Goal: Task Accomplishment & Management: Manage account settings

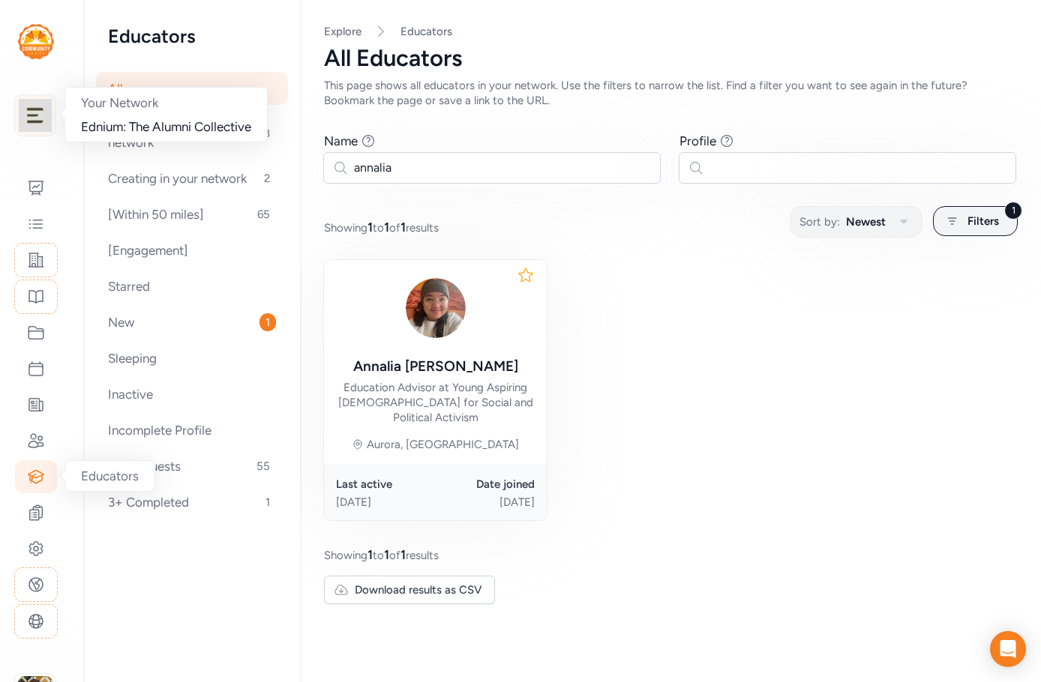
click at [38, 121] on img at bounding box center [35, 115] width 33 height 33
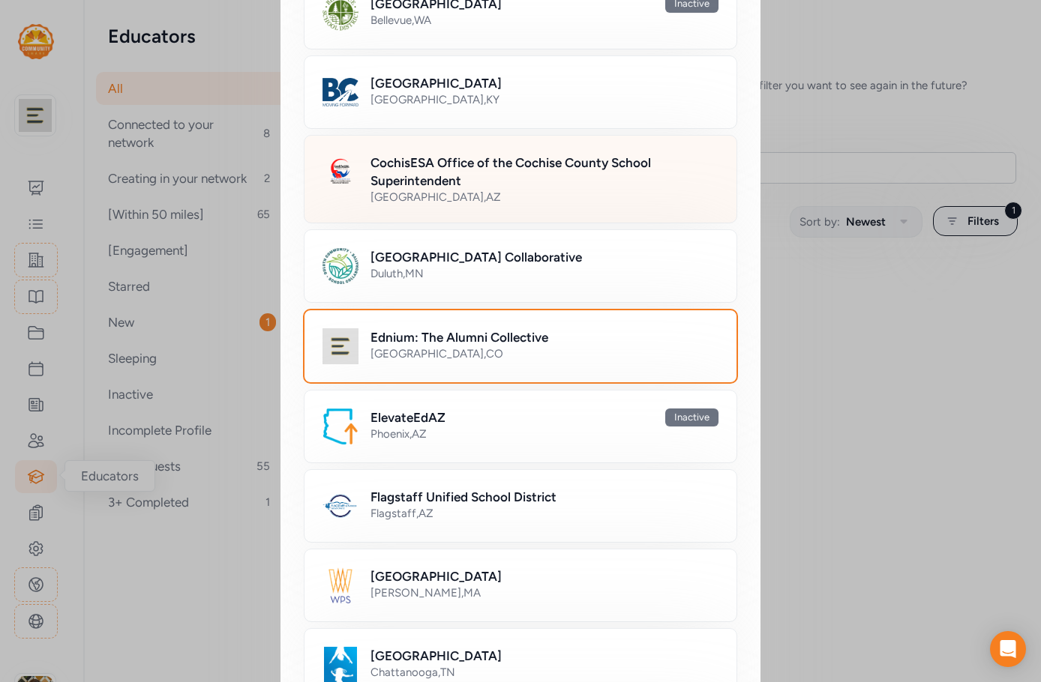
scroll to position [600, 0]
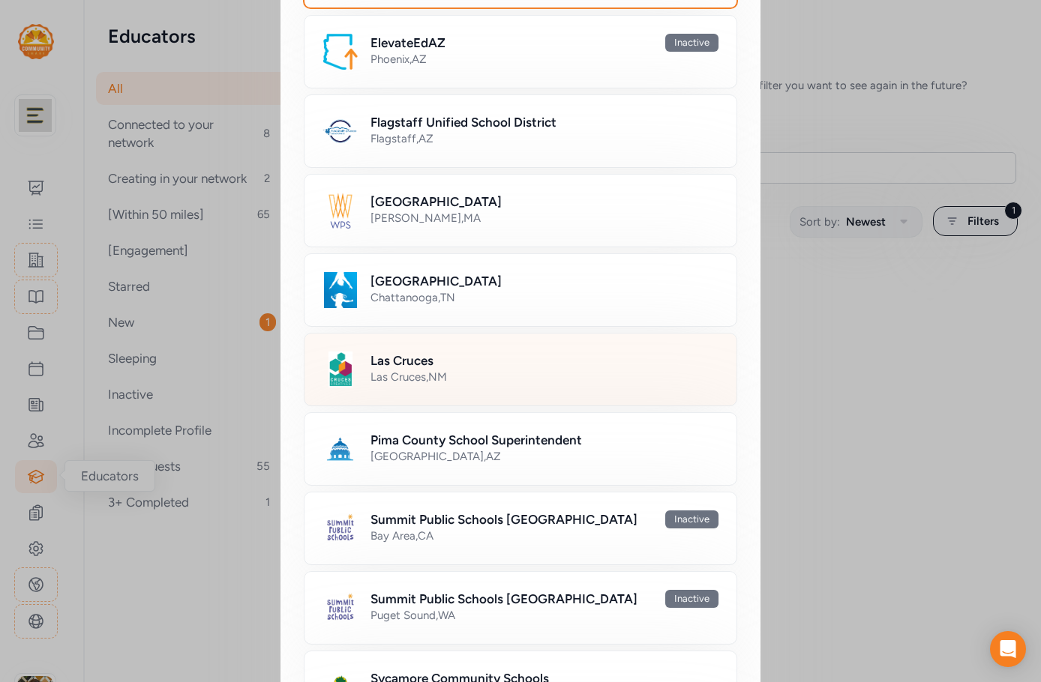
click at [501, 359] on div "Las Cruces" at bounding box center [544, 361] width 348 height 18
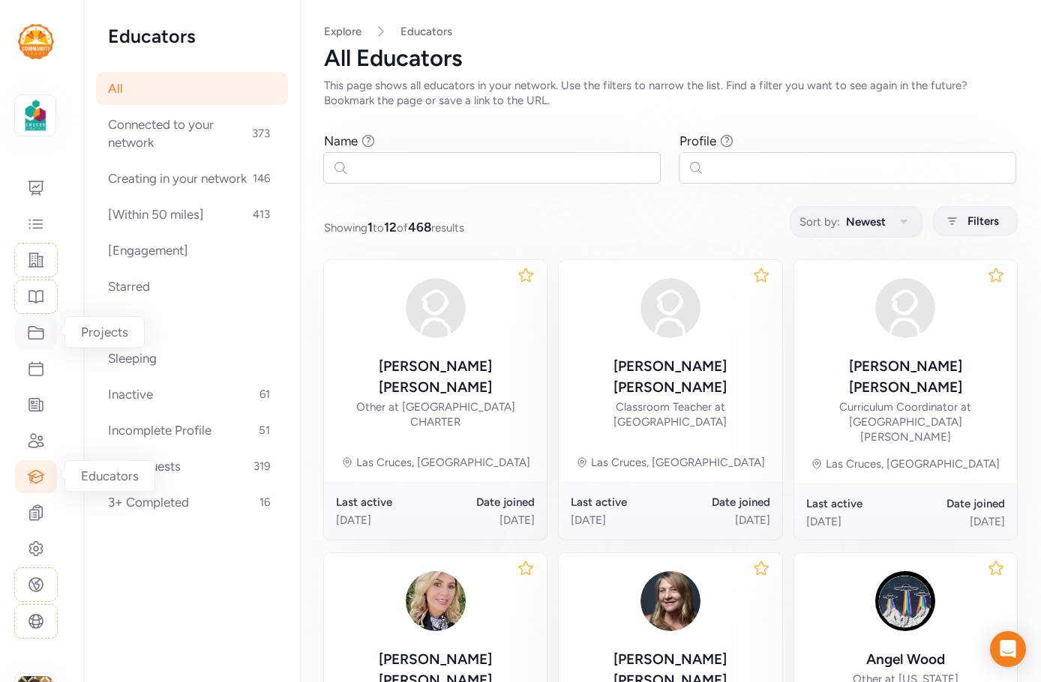
click at [37, 329] on icon at bounding box center [35, 333] width 15 height 13
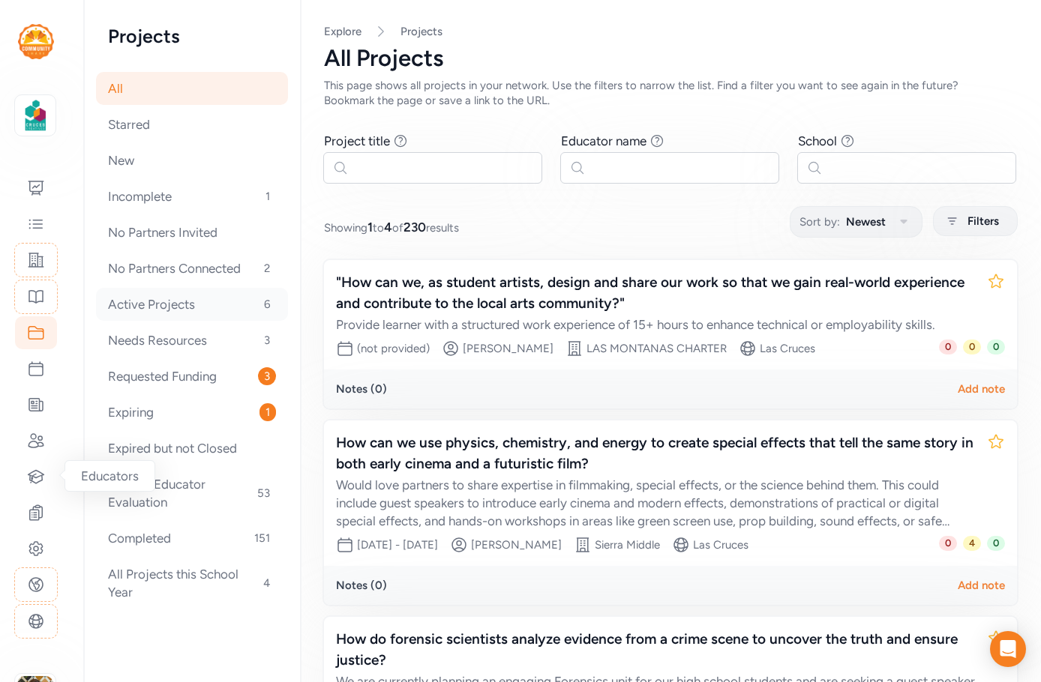
click at [168, 301] on div "Active Projects 6" at bounding box center [192, 304] width 192 height 33
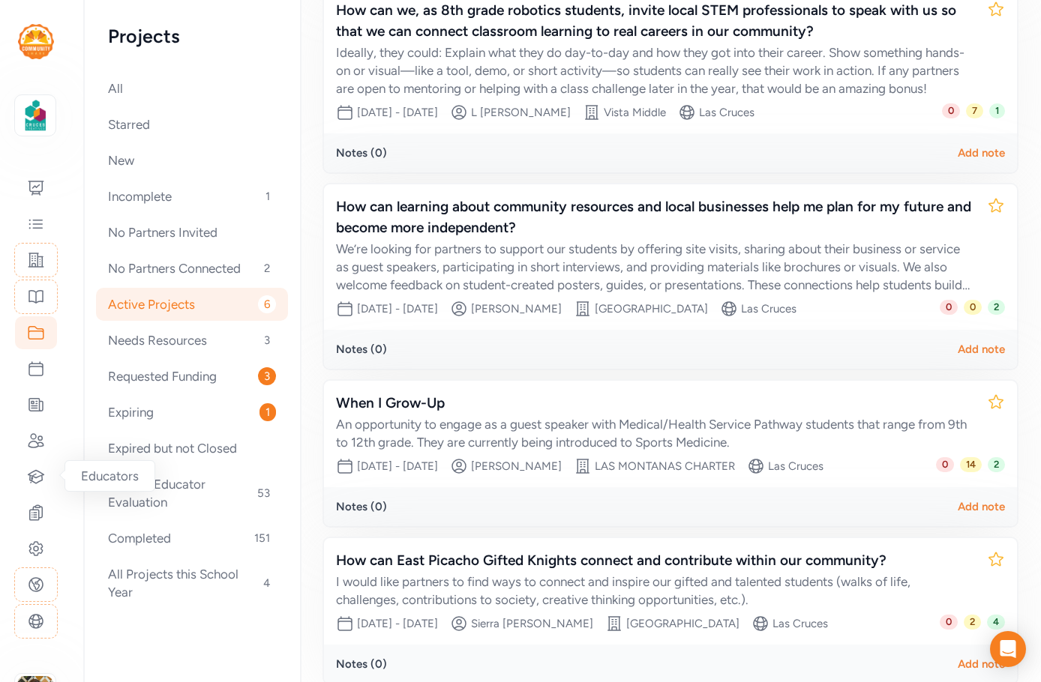
scroll to position [661, 0]
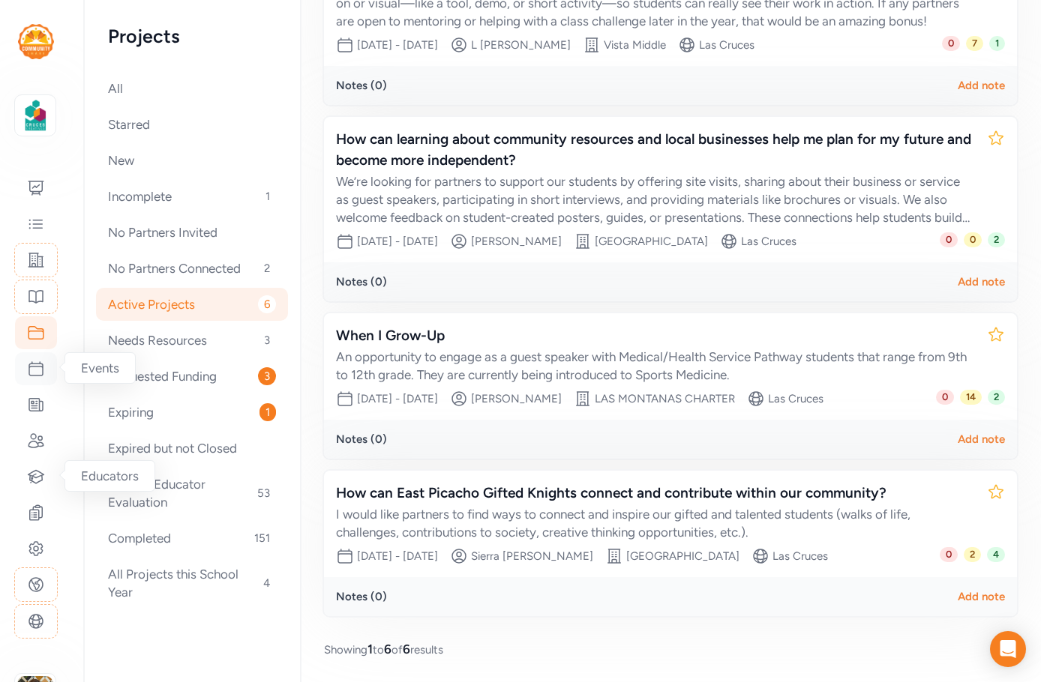
click at [35, 370] on icon at bounding box center [36, 369] width 18 height 18
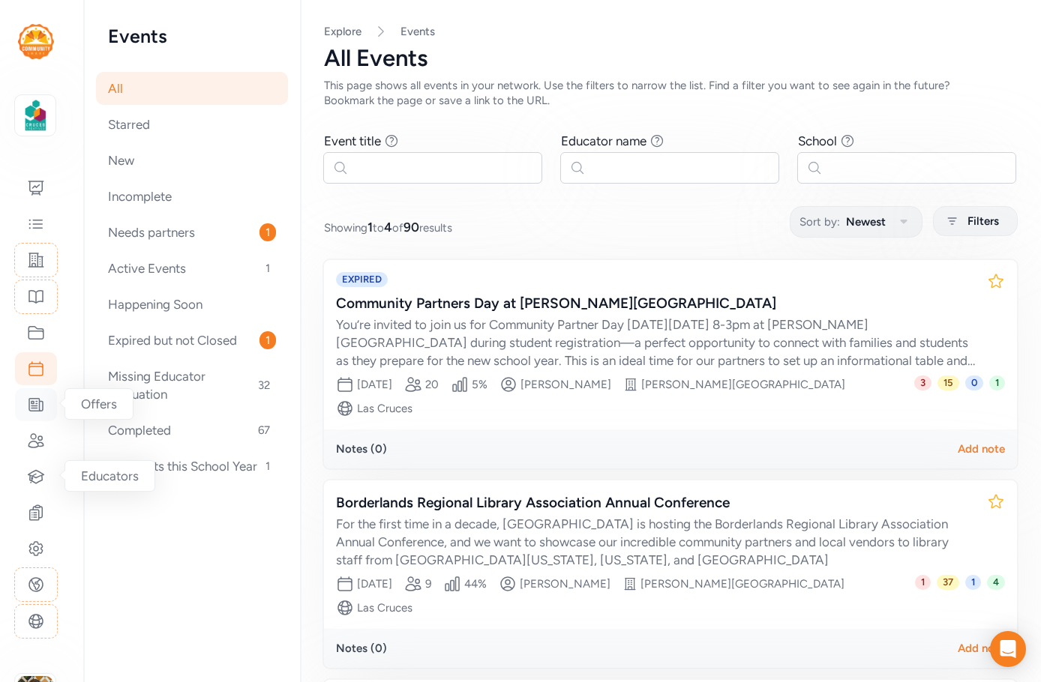
click at [31, 412] on icon at bounding box center [36, 405] width 18 height 18
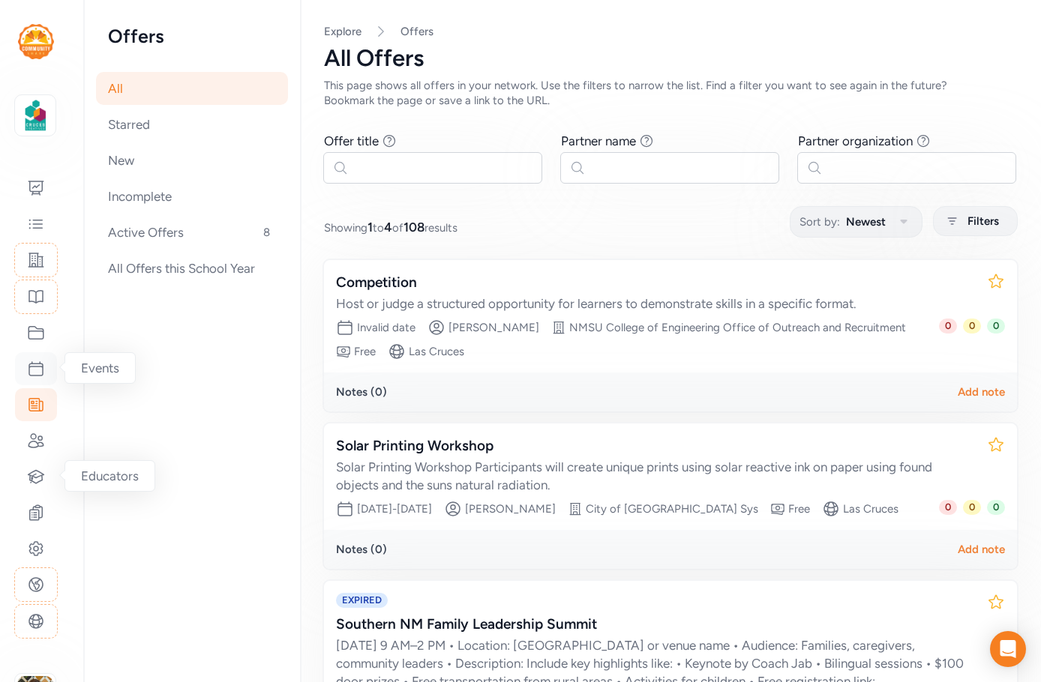
click at [42, 377] on icon at bounding box center [36, 369] width 18 height 18
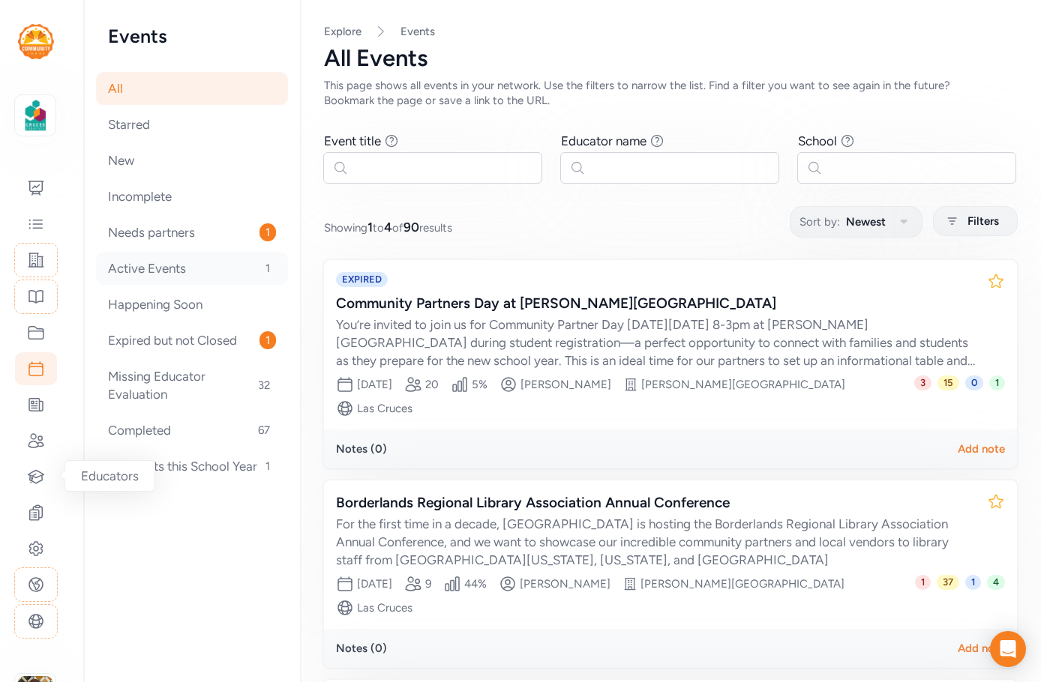
click at [141, 272] on div "Active Events 1" at bounding box center [192, 268] width 192 height 33
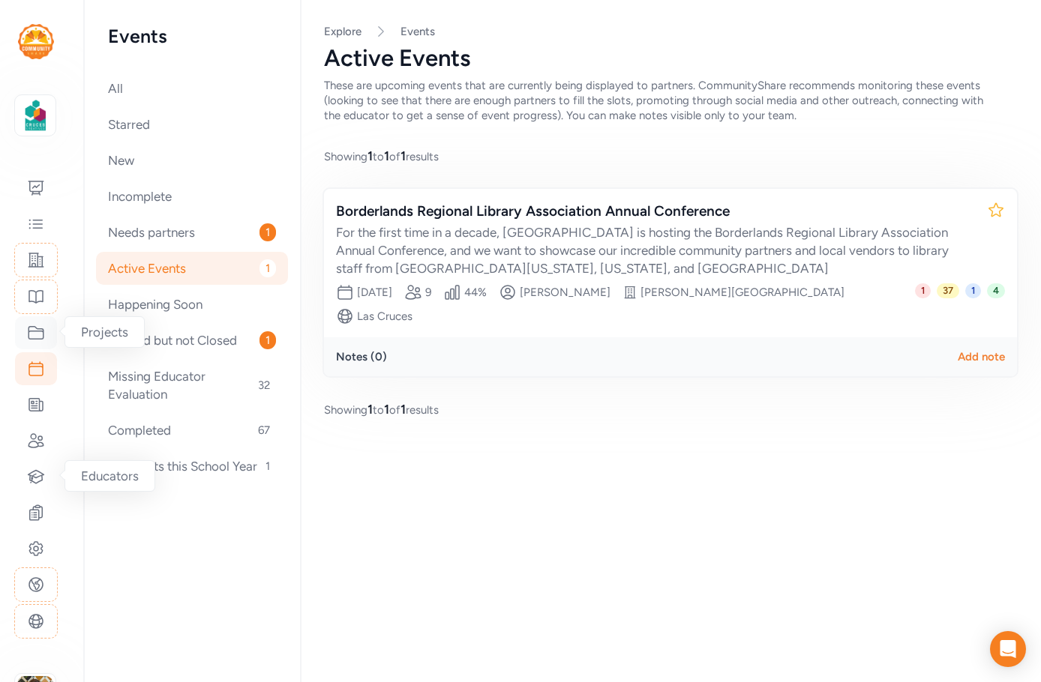
click at [39, 330] on icon at bounding box center [36, 333] width 18 height 18
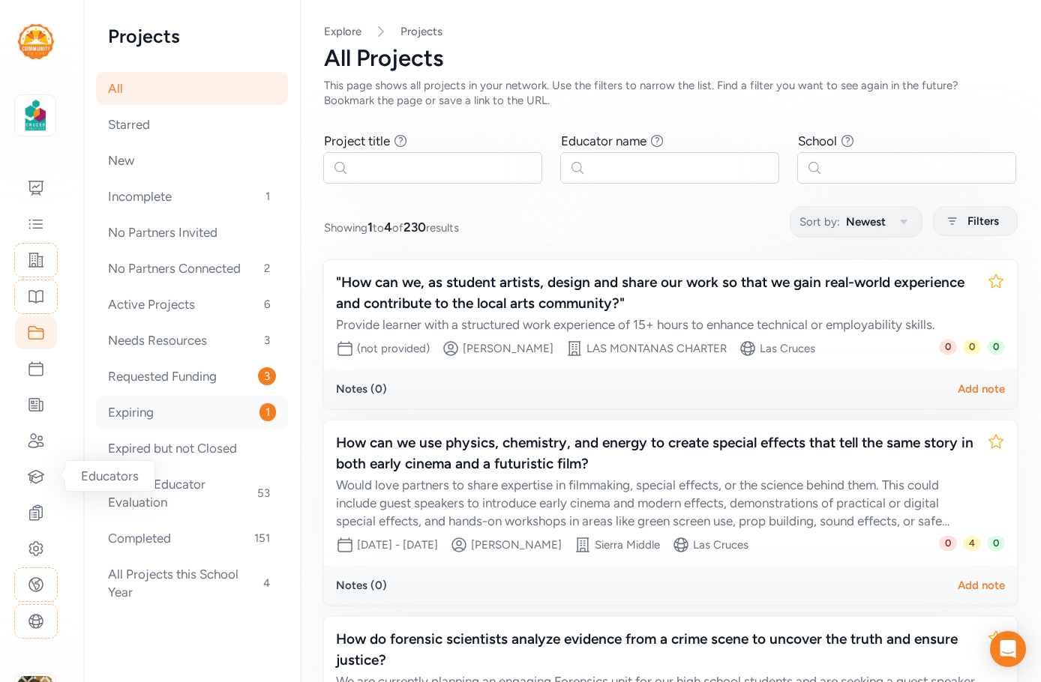
click at [156, 410] on div "Expiring 1" at bounding box center [192, 412] width 192 height 33
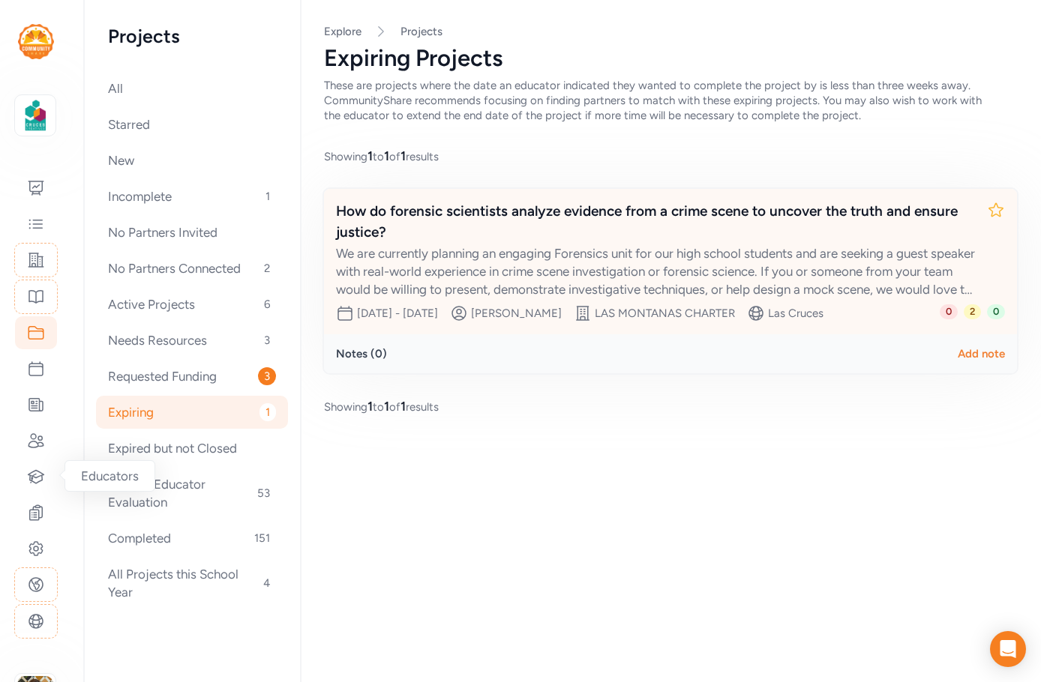
click at [517, 244] on div "We are currently planning an engaging Forensics unit for our high school studen…" at bounding box center [655, 271] width 639 height 54
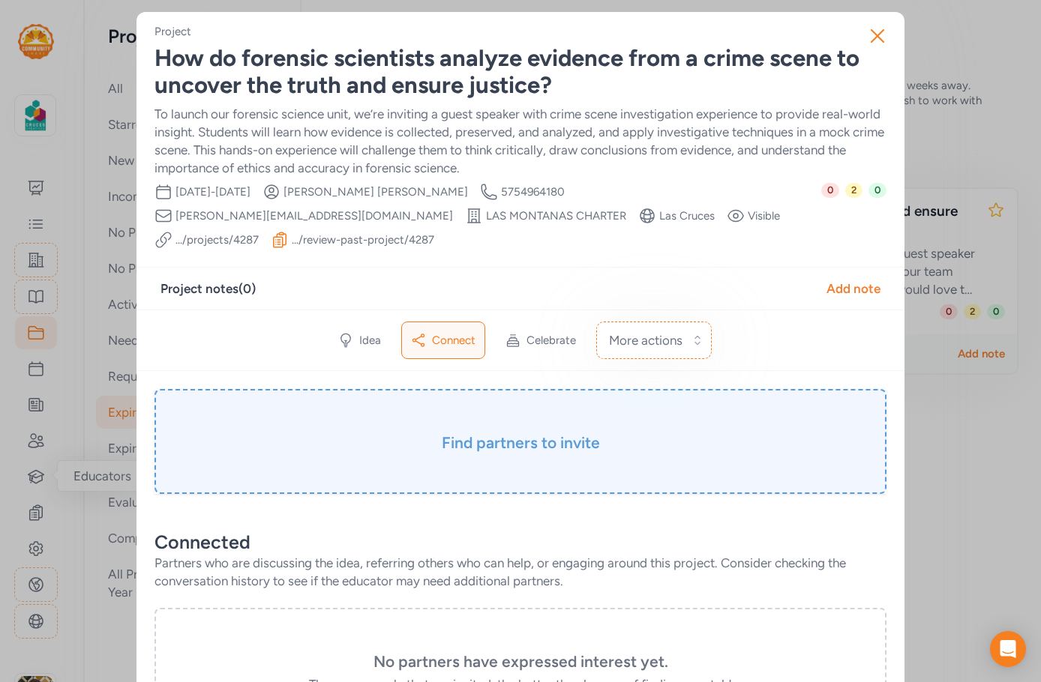
scroll to position [375, 0]
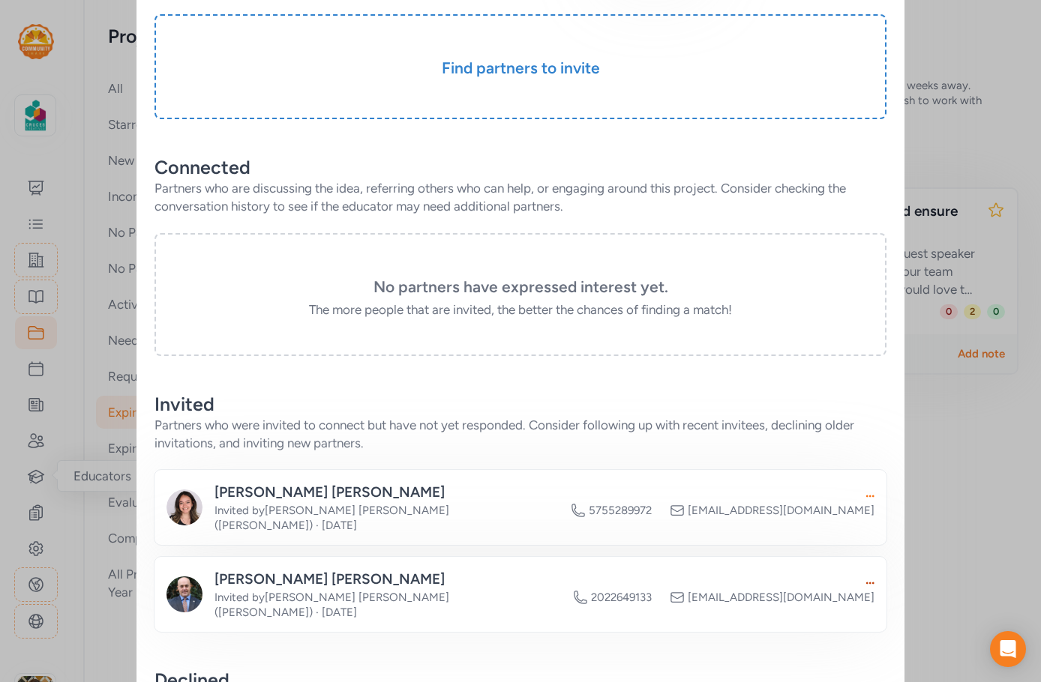
click at [802, 482] on div "..." at bounding box center [723, 492] width 304 height 21
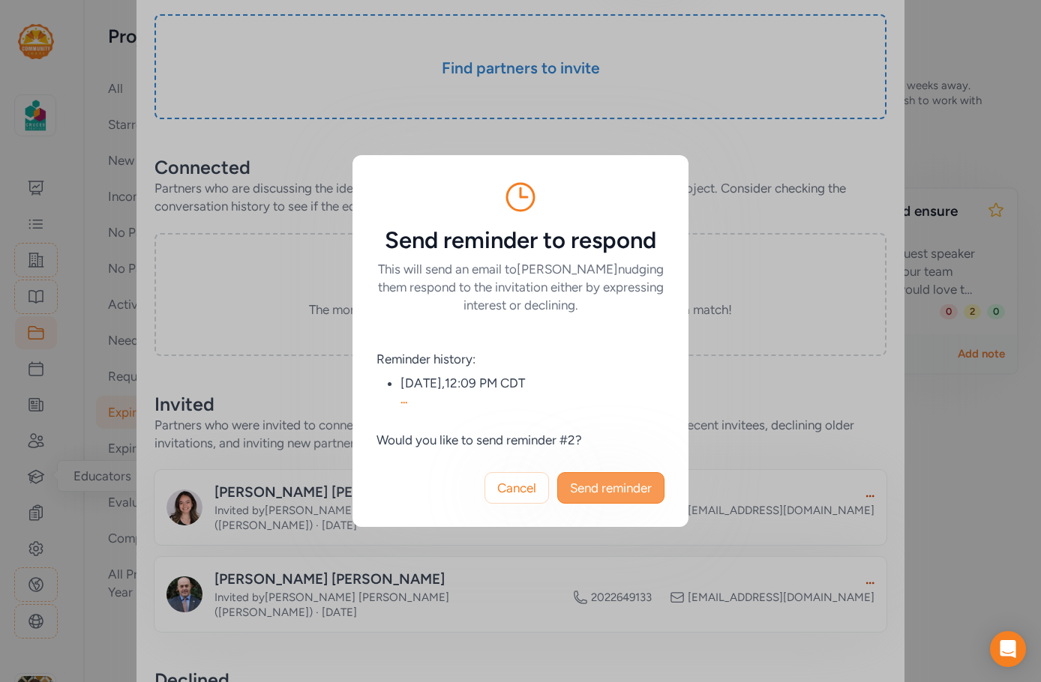
click at [629, 479] on span "Send reminder" at bounding box center [611, 488] width 82 height 18
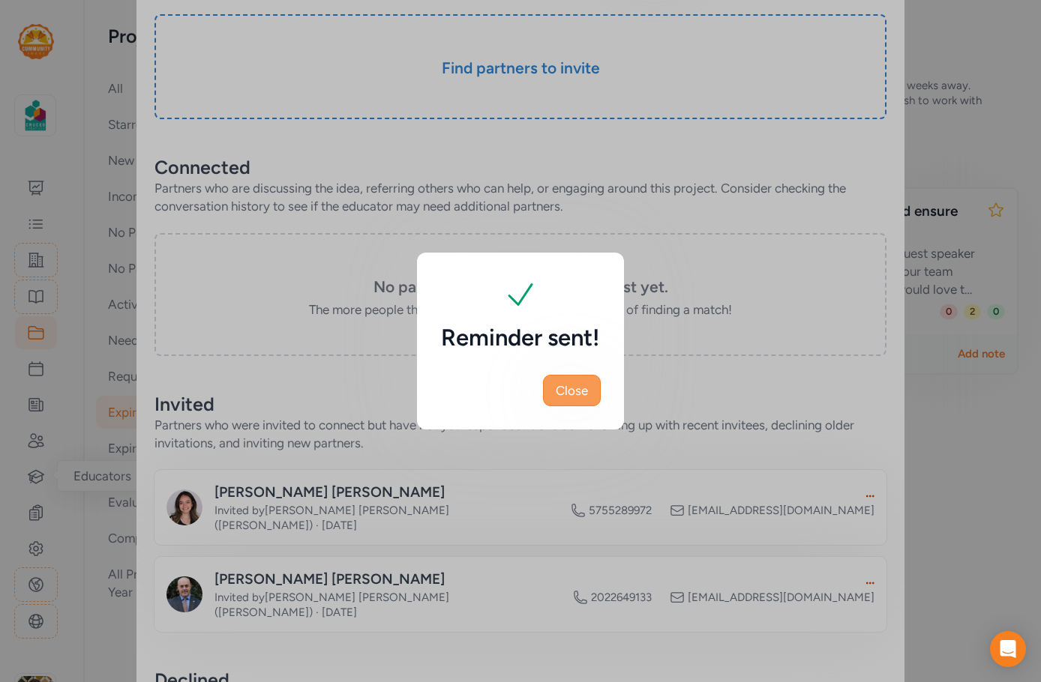
click at [571, 376] on button "Close" at bounding box center [572, 390] width 58 height 31
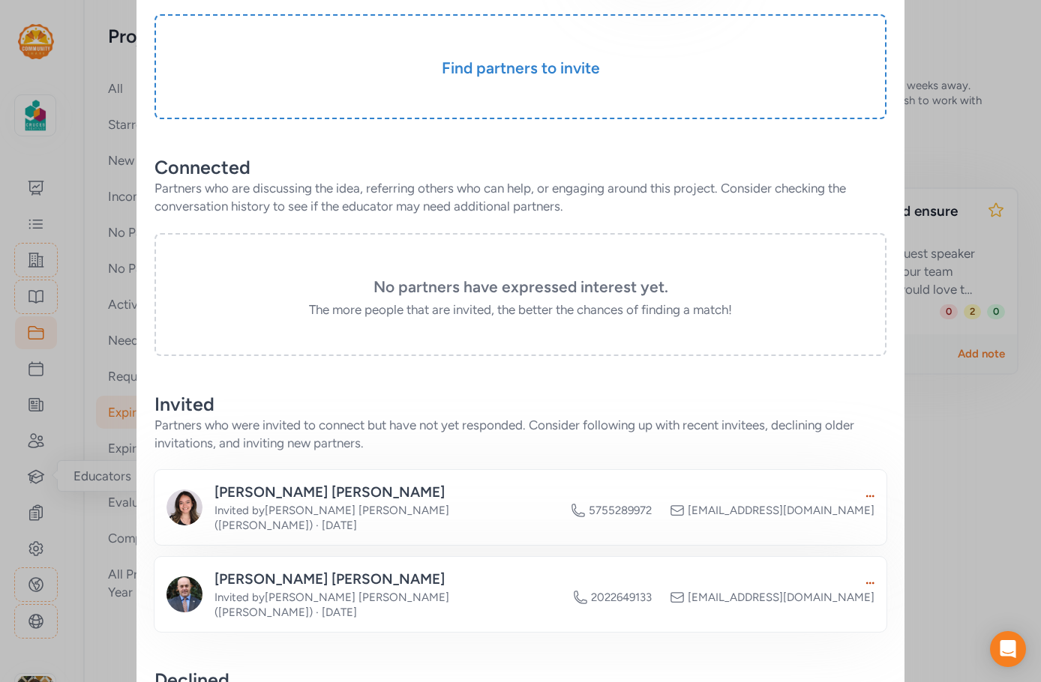
click at [810, 590] on span "[EMAIL_ADDRESS][DOMAIN_NAME]" at bounding box center [781, 597] width 187 height 15
click at [835, 569] on div "..." at bounding box center [723, 579] width 301 height 21
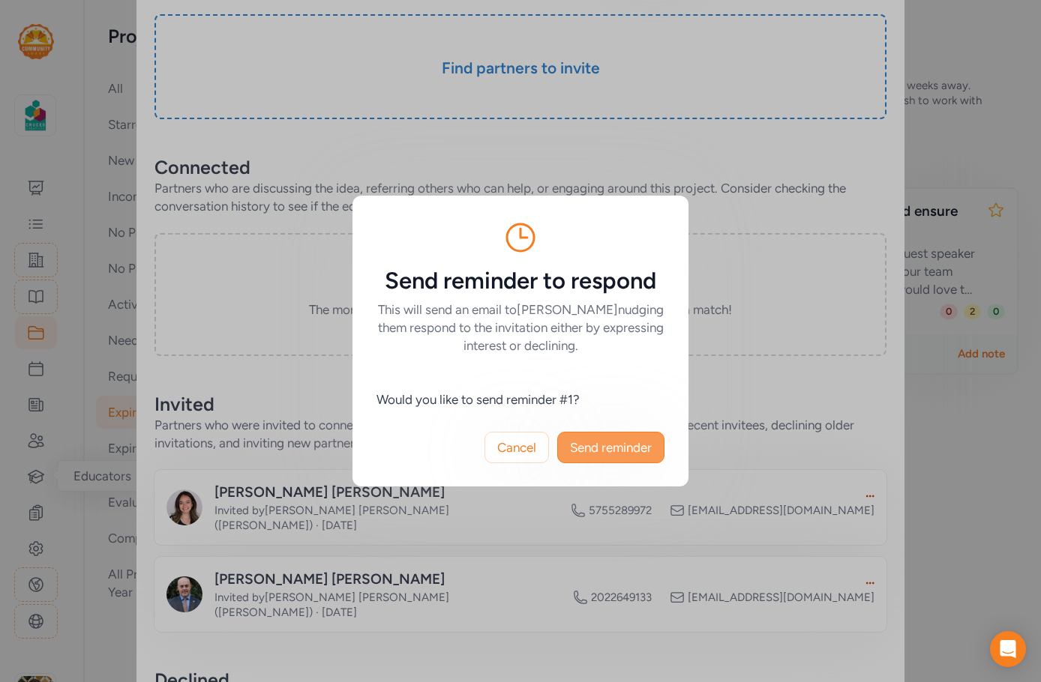
click at [634, 436] on button "Send reminder" at bounding box center [610, 447] width 107 height 31
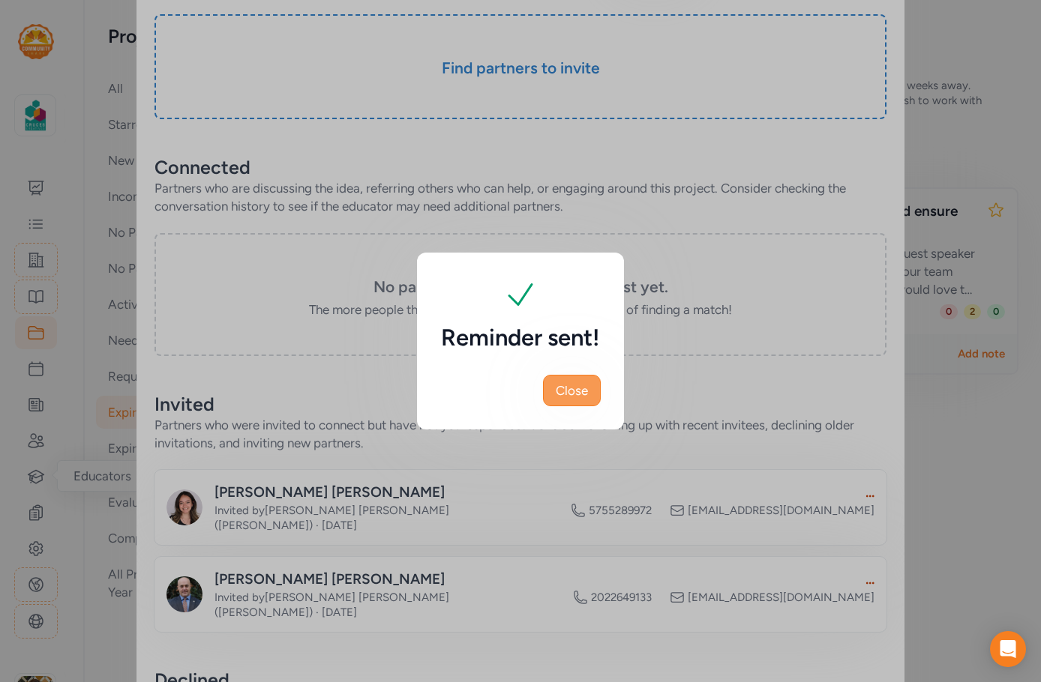
click at [554, 385] on button "Close" at bounding box center [572, 390] width 58 height 31
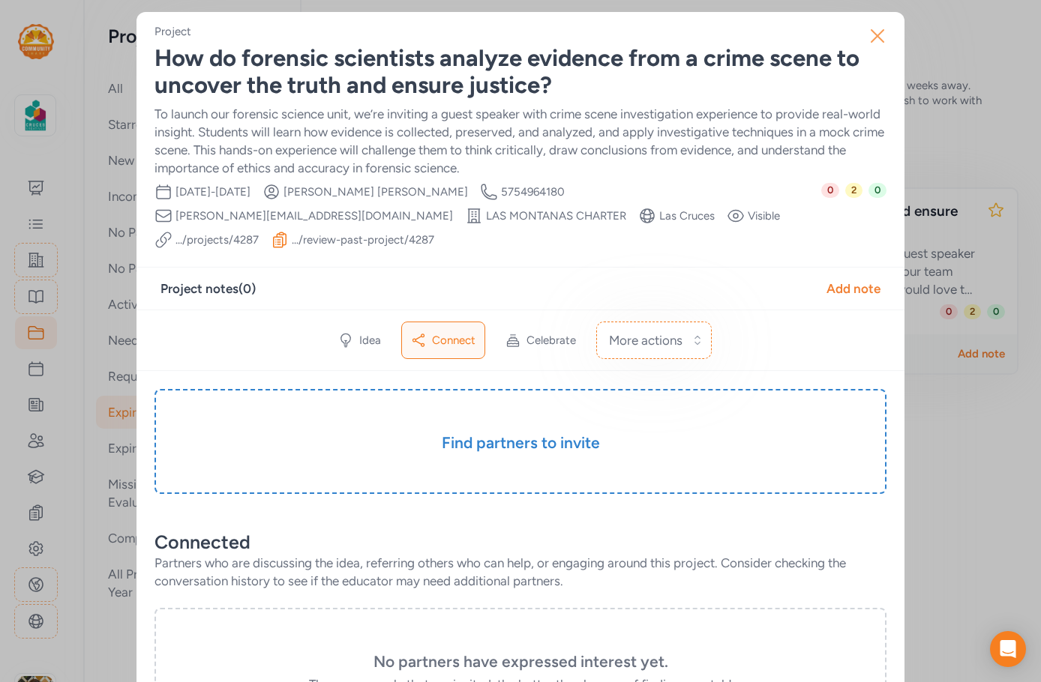
click at [871, 35] on icon "button" at bounding box center [877, 36] width 12 height 12
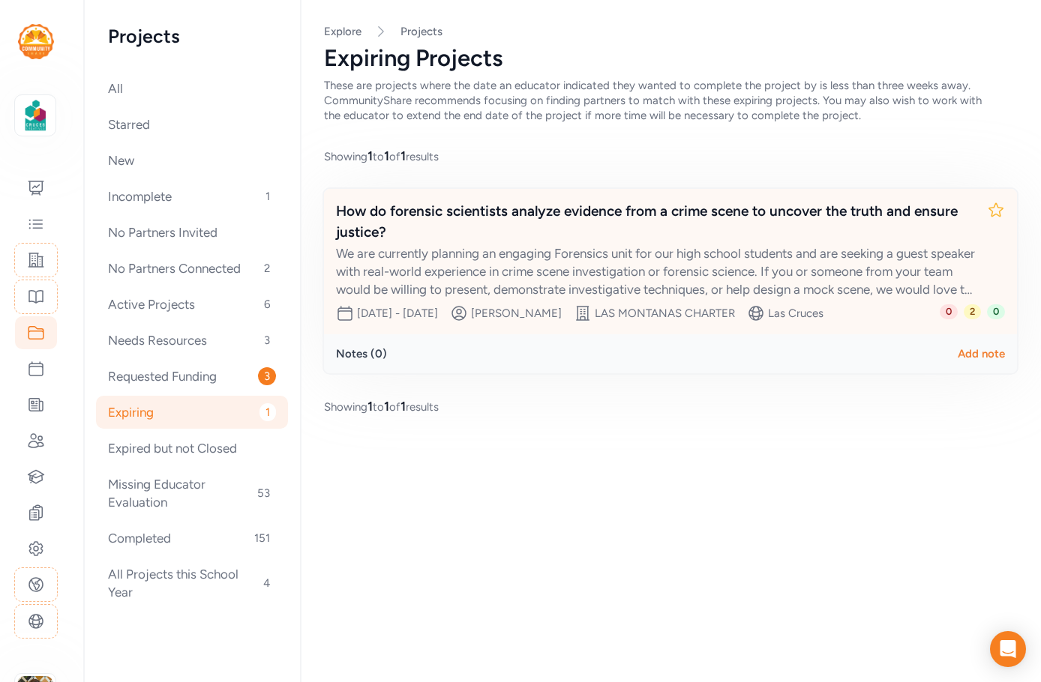
click at [565, 272] on div "We are currently planning an engaging Forensics unit for our high school studen…" at bounding box center [655, 271] width 639 height 54
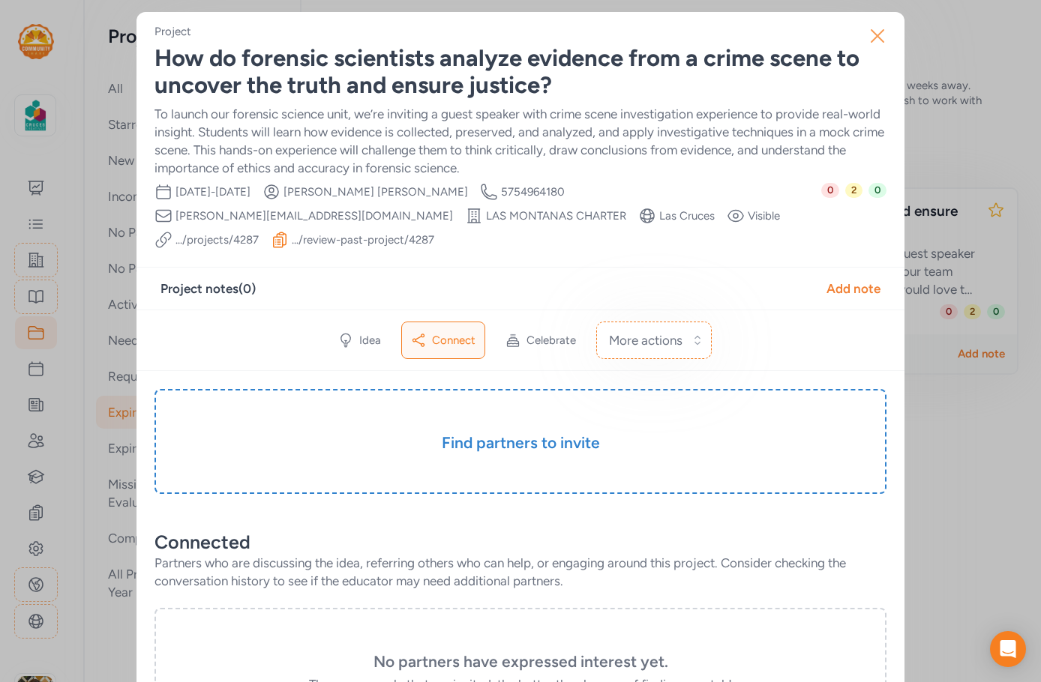
click at [871, 32] on icon "button" at bounding box center [877, 36] width 24 height 24
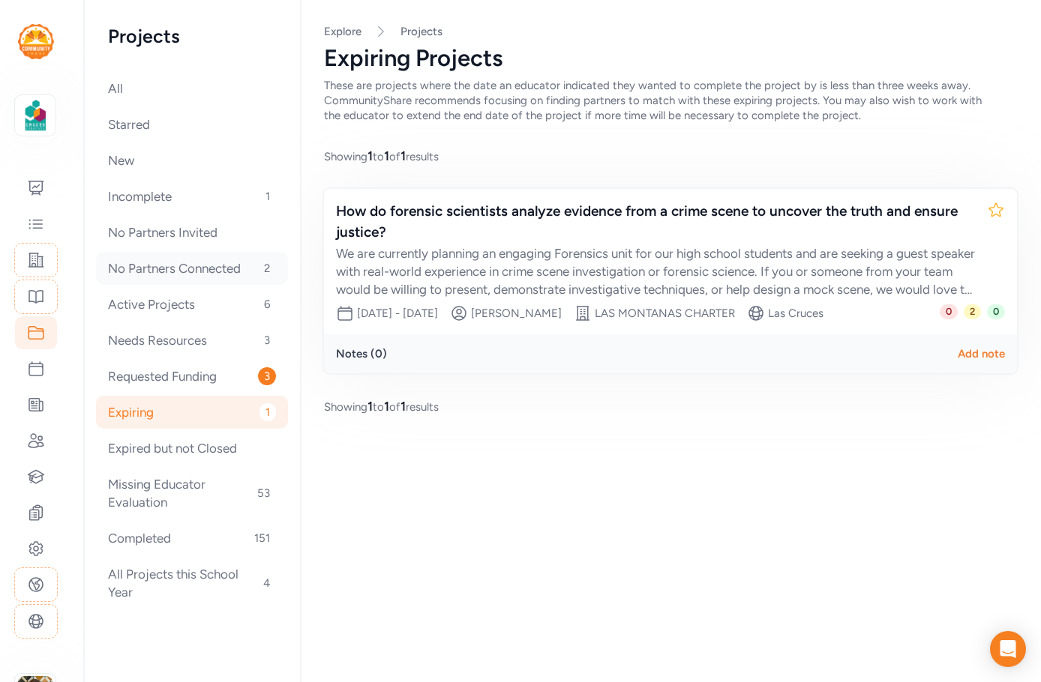
click at [182, 276] on div "No Partners Connected 2" at bounding box center [192, 268] width 192 height 33
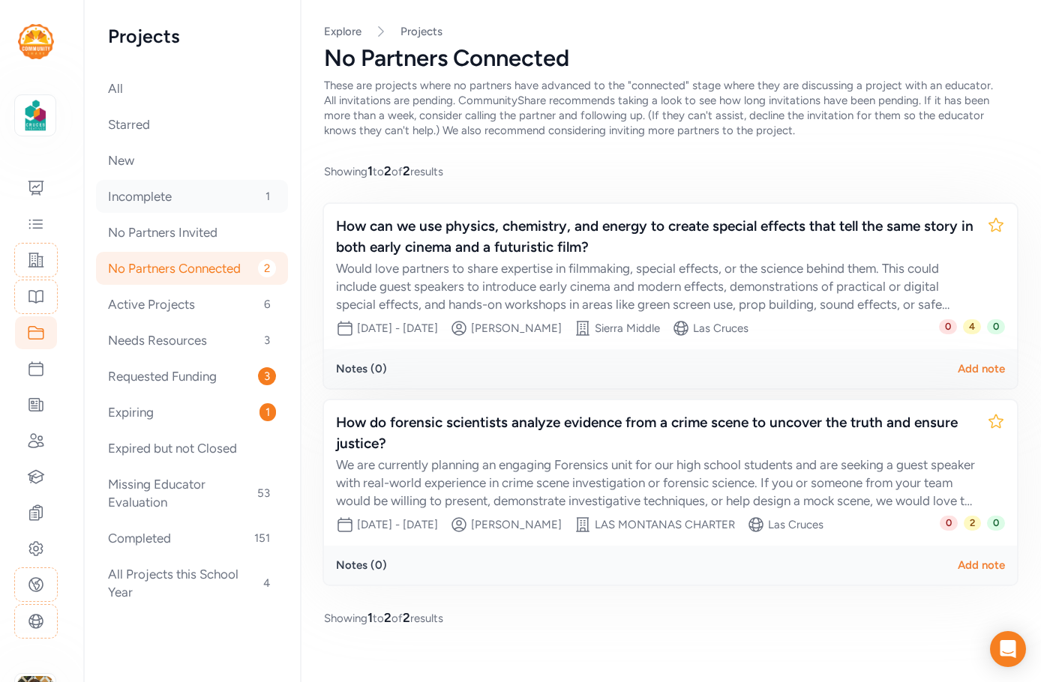
click at [190, 201] on div "Incomplete 1" at bounding box center [192, 196] width 192 height 33
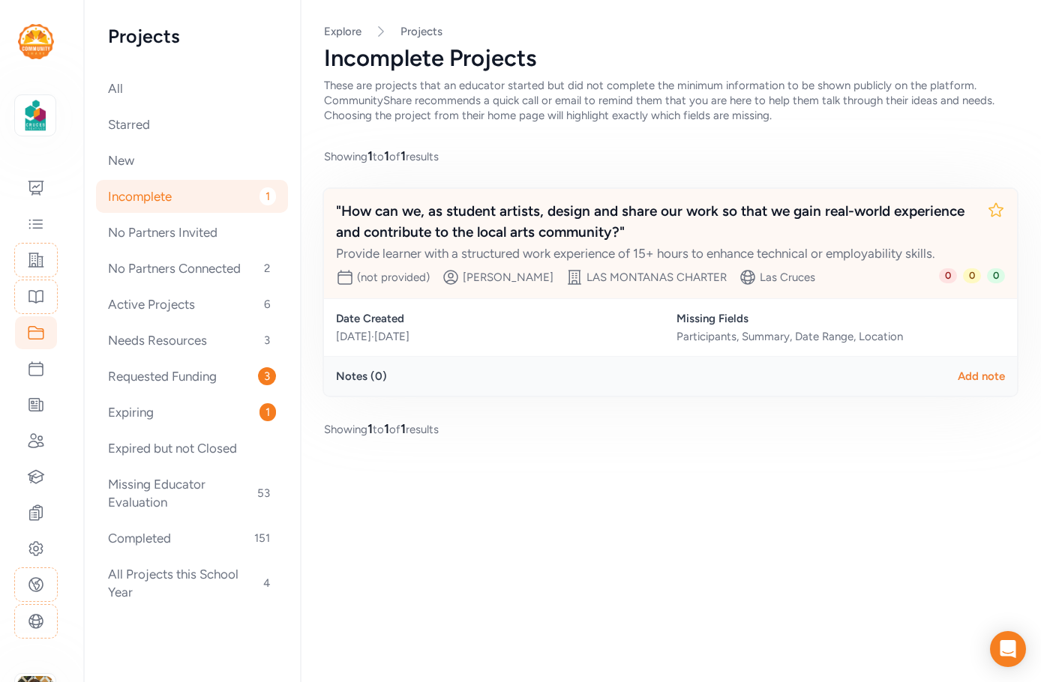
click at [546, 217] on div ""How can we, as student artists, design and share our work so that we gain real…" at bounding box center [655, 222] width 639 height 42
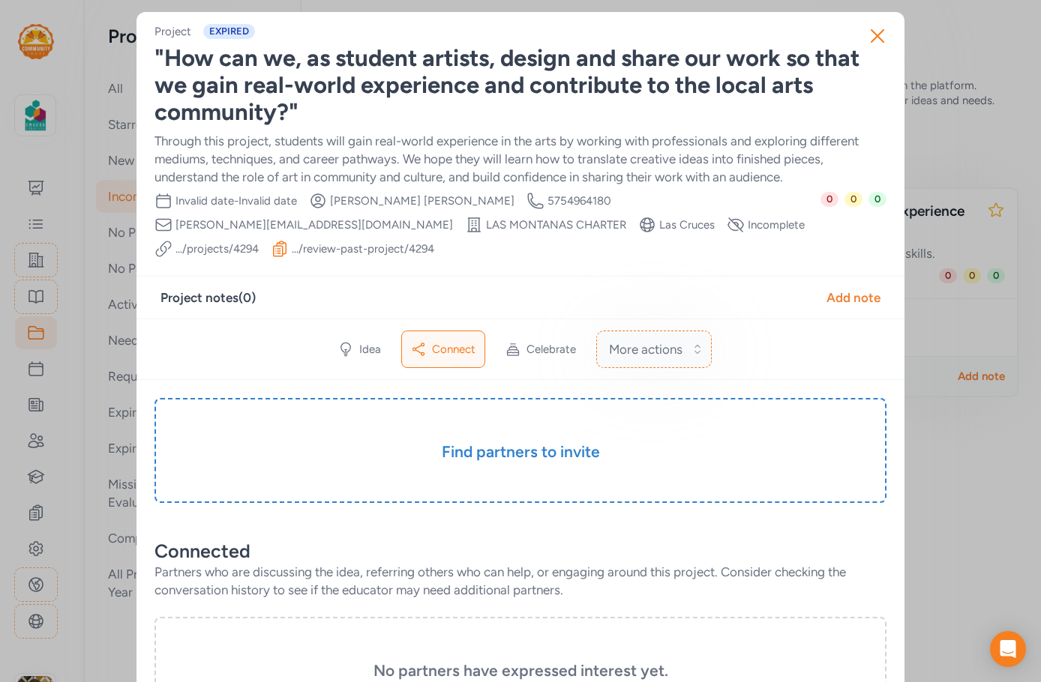
click at [634, 340] on span "More actions" at bounding box center [645, 349] width 73 height 18
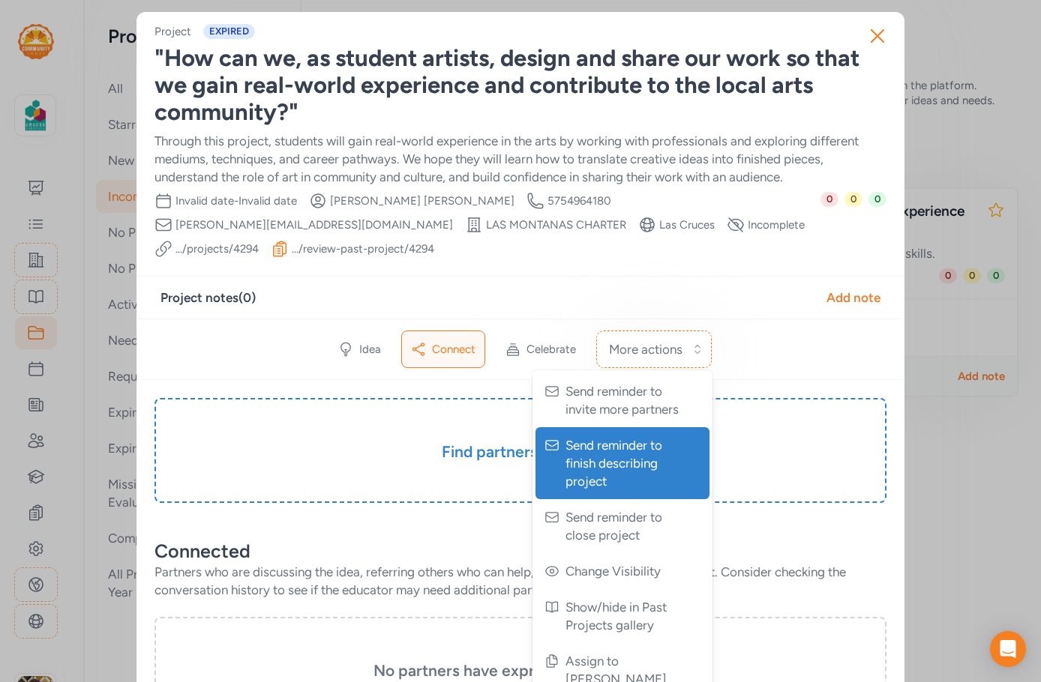
click at [626, 440] on span "Send reminder to finish describing project" at bounding box center [623, 463] width 117 height 54
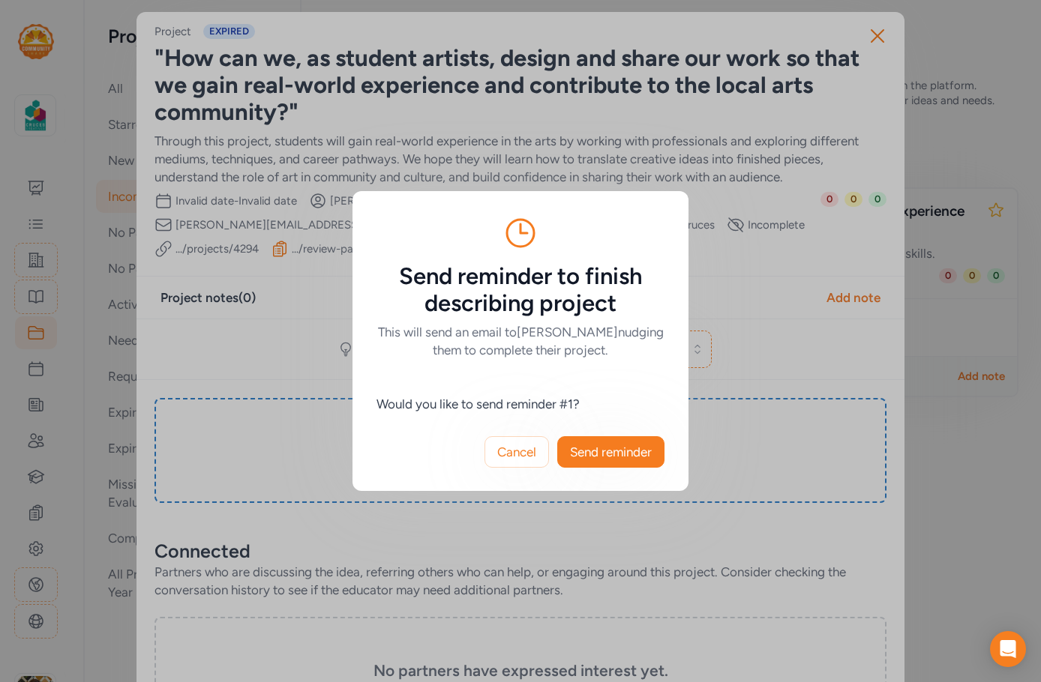
click at [626, 440] on button "Send reminder" at bounding box center [610, 451] width 107 height 31
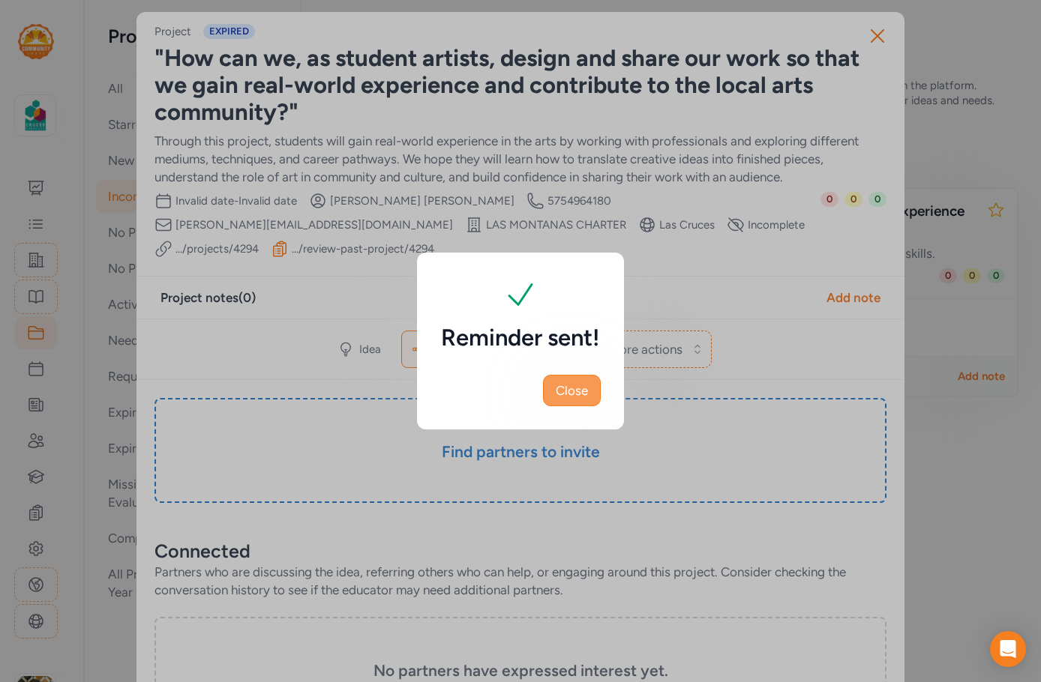
drag, startPoint x: 566, startPoint y: 391, endPoint x: 841, endPoint y: 91, distance: 406.0
click at [568, 386] on span "Close" at bounding box center [572, 391] width 32 height 18
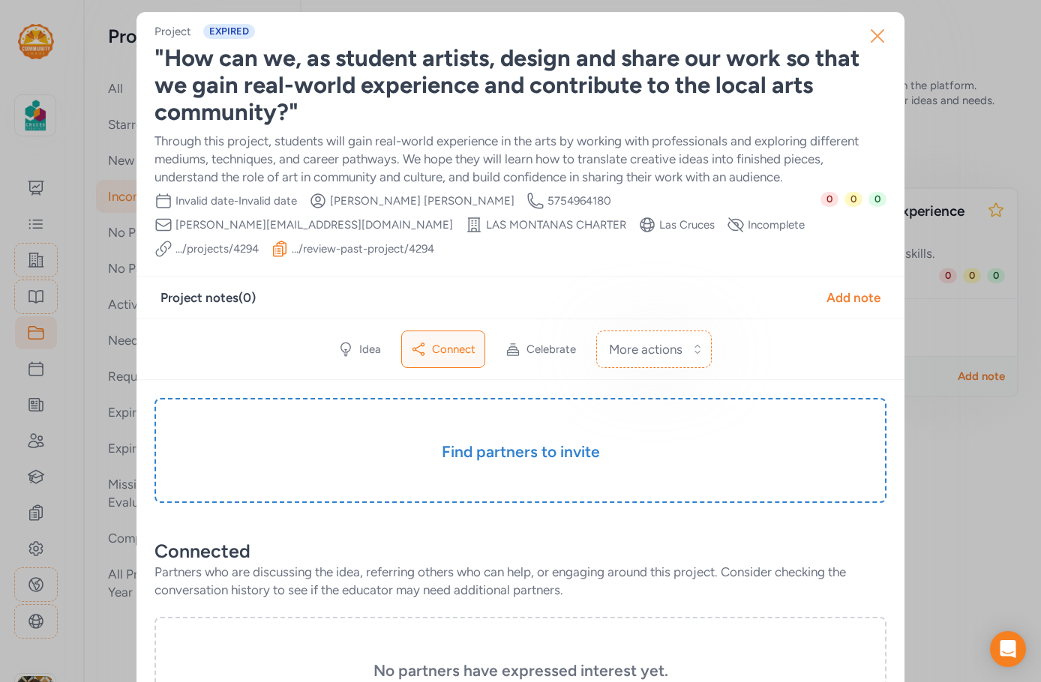
click at [870, 32] on icon "button" at bounding box center [877, 36] width 24 height 24
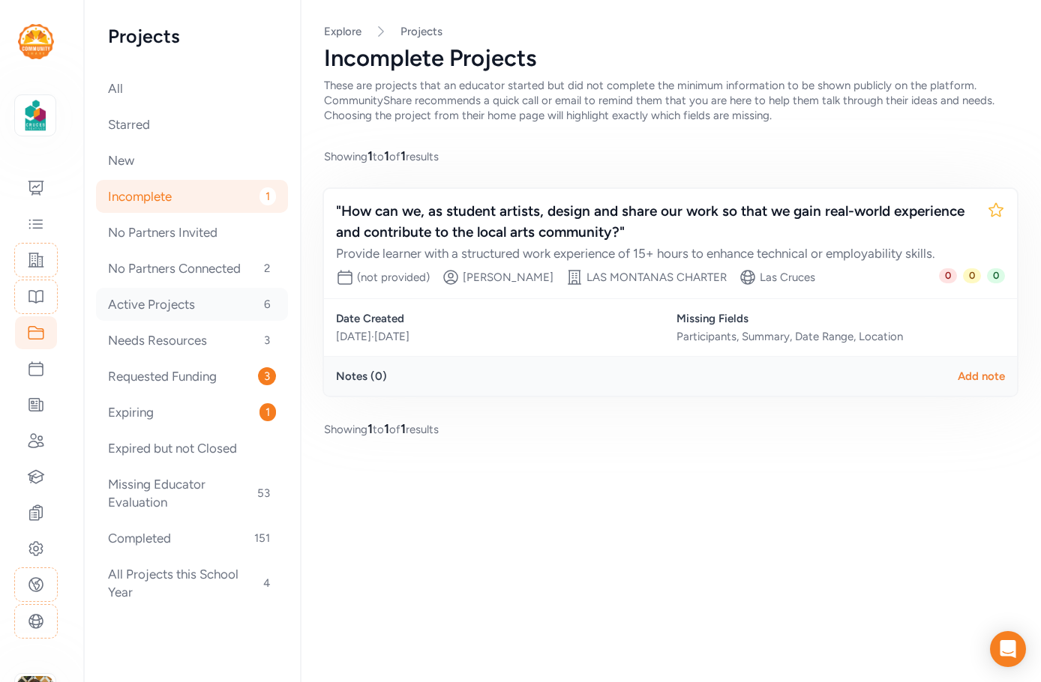
click at [181, 310] on div "Active Projects 6" at bounding box center [192, 304] width 192 height 33
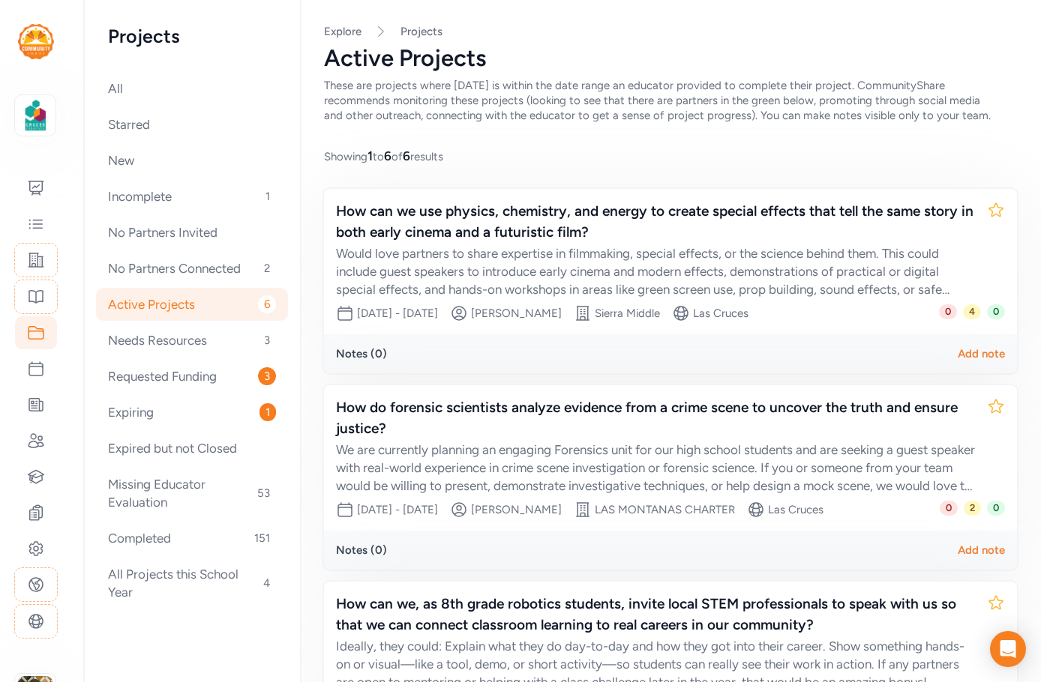
scroll to position [300, 0]
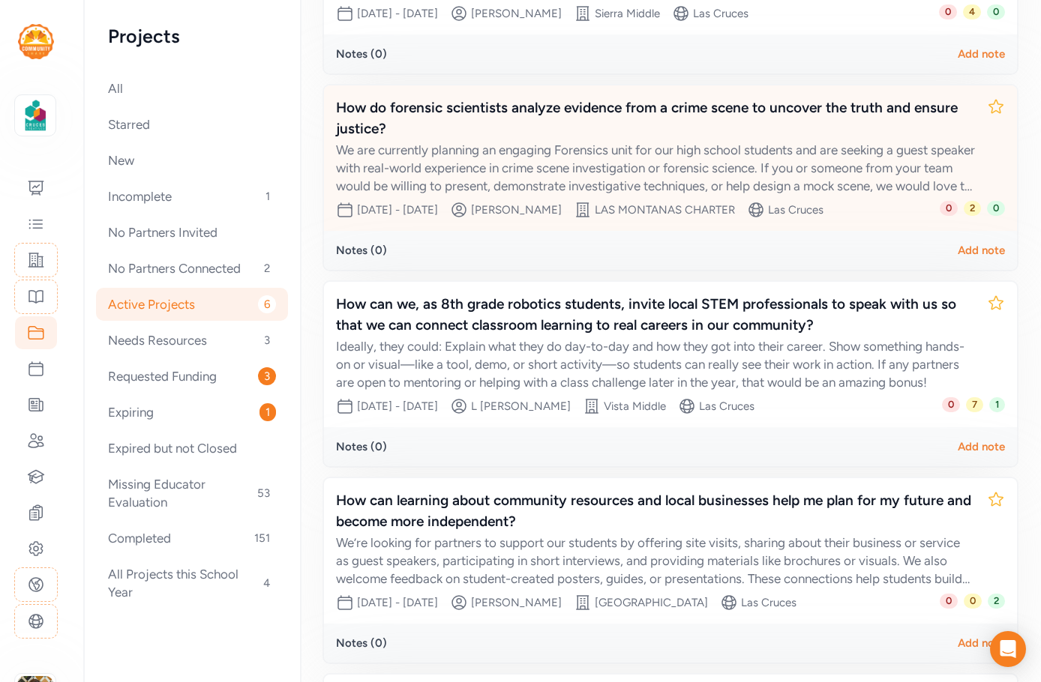
click at [676, 170] on div "We are currently planning an engaging Forensics unit for our high school studen…" at bounding box center [655, 168] width 639 height 54
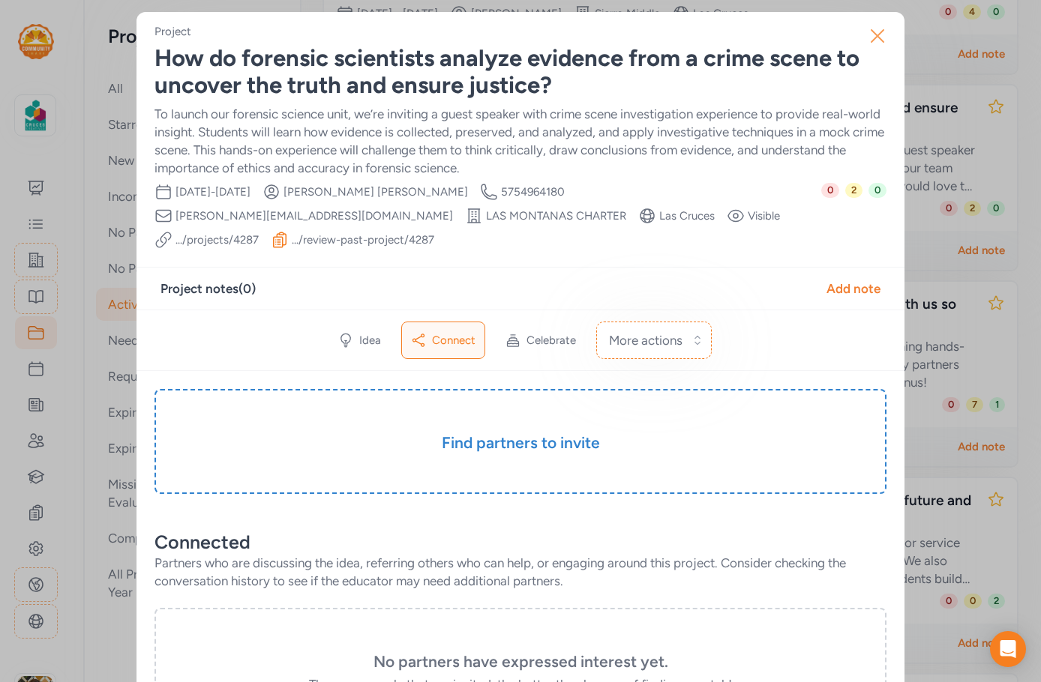
click at [871, 37] on icon "button" at bounding box center [877, 36] width 24 height 24
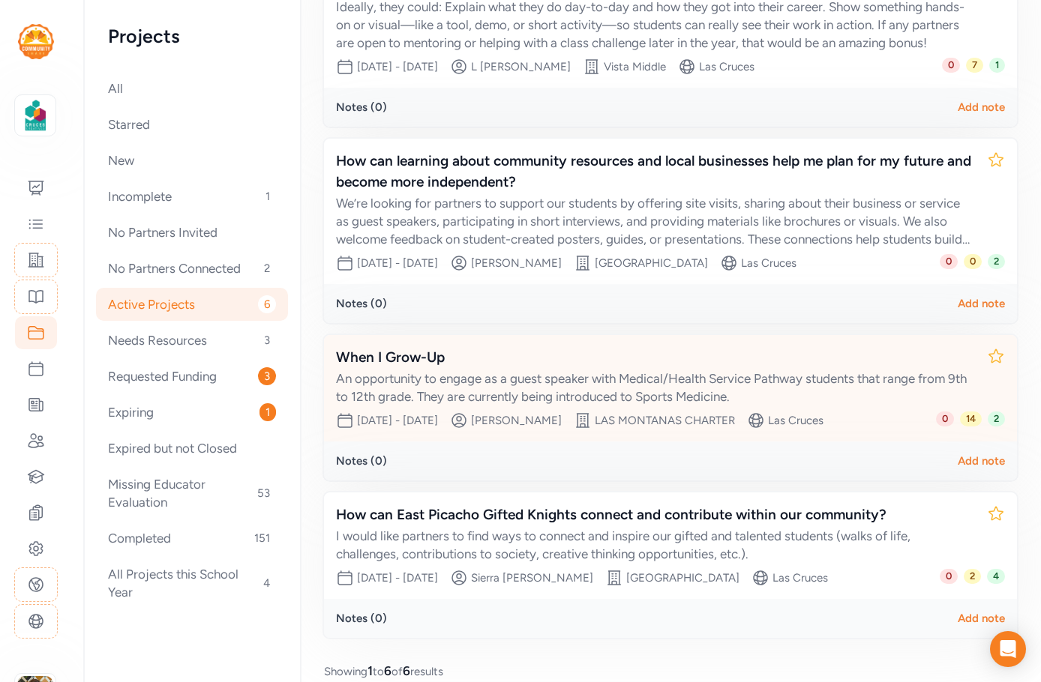
scroll to position [661, 0]
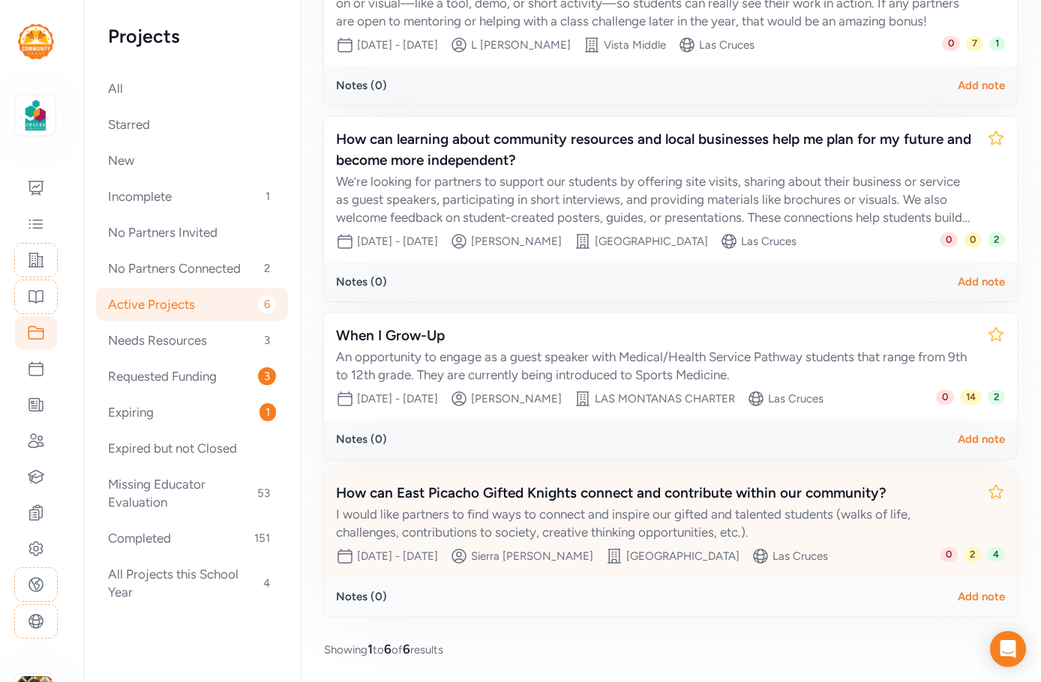
click at [580, 510] on div "I would like partners to find ways to connect and inspire our gifted and talent…" at bounding box center [655, 523] width 639 height 36
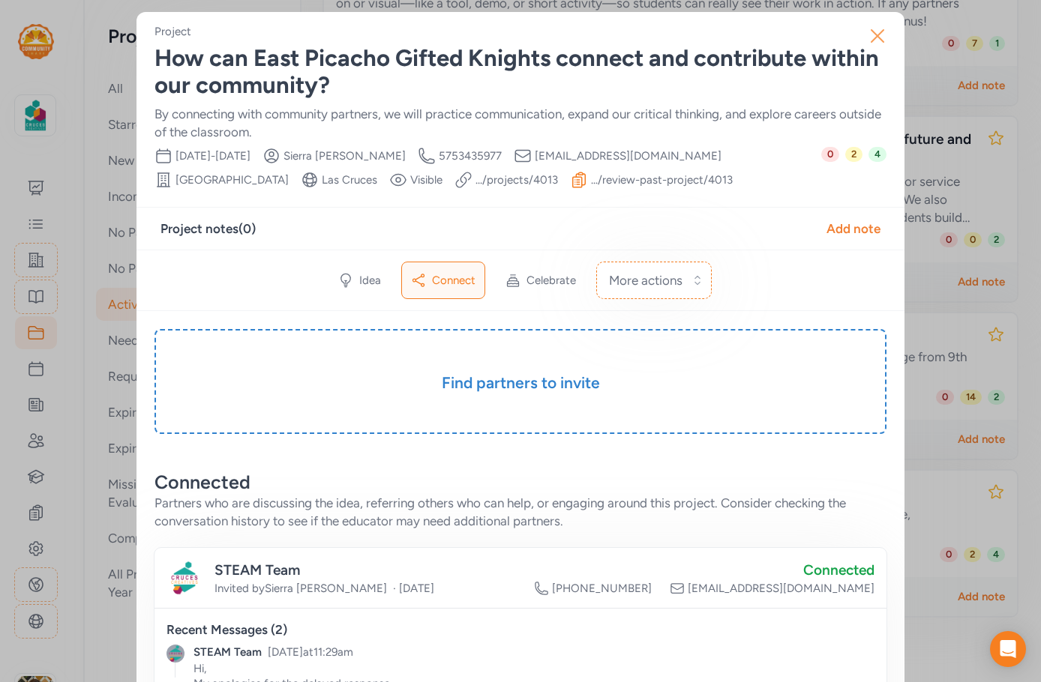
click at [871, 39] on icon "button" at bounding box center [877, 36] width 24 height 24
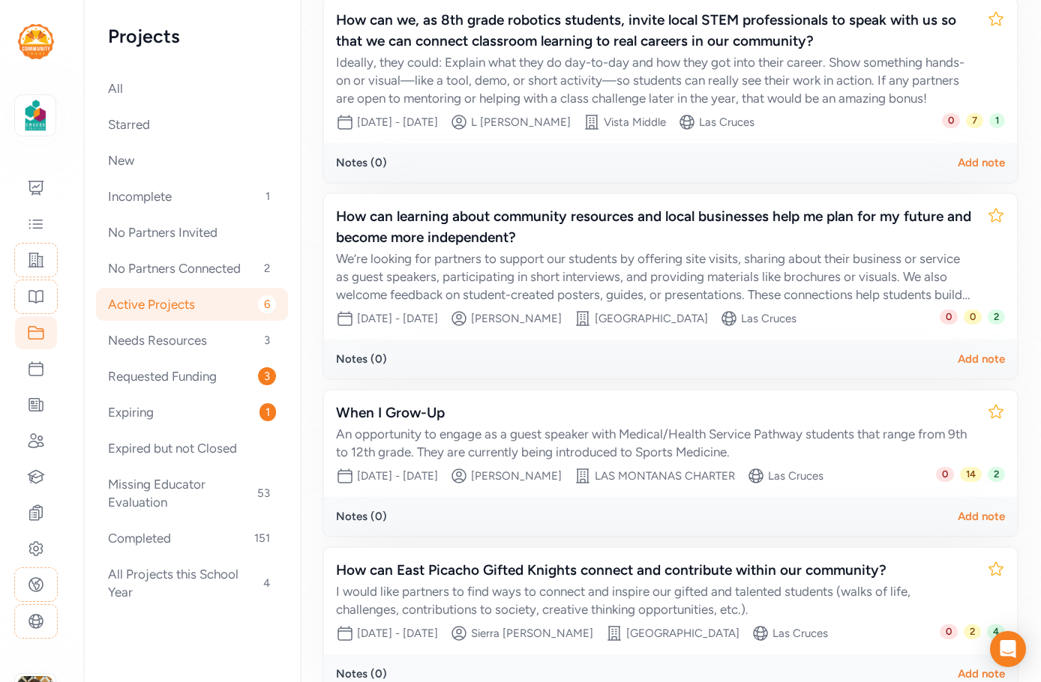
scroll to position [511, 0]
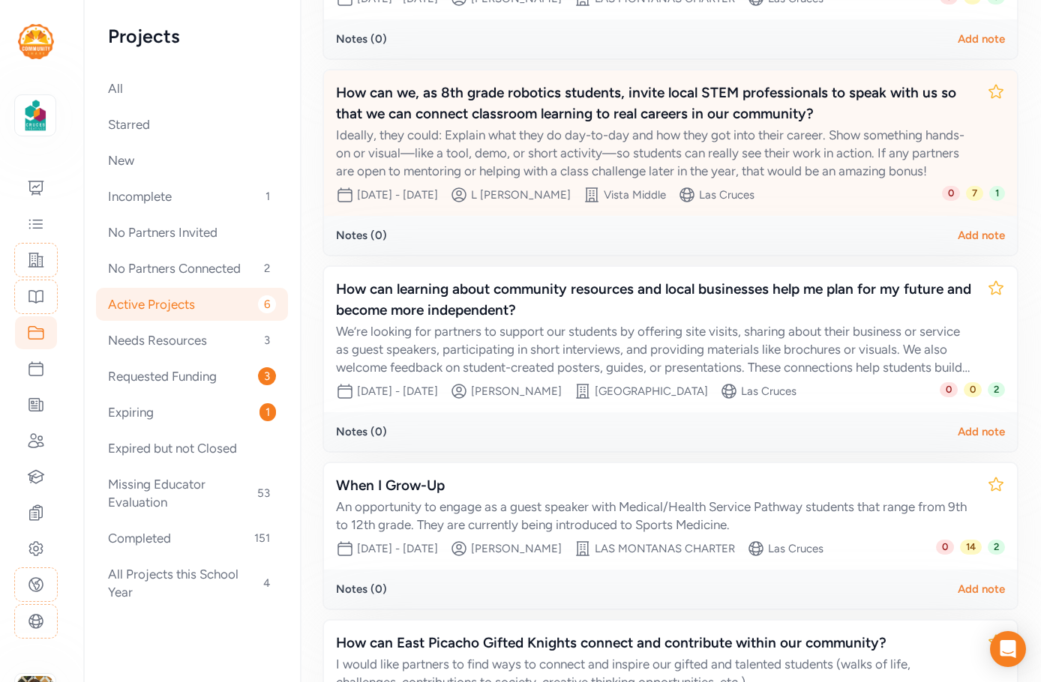
click at [665, 121] on div "How can we, as 8th grade robotics students, invite local STEM professionals to …" at bounding box center [655, 103] width 639 height 42
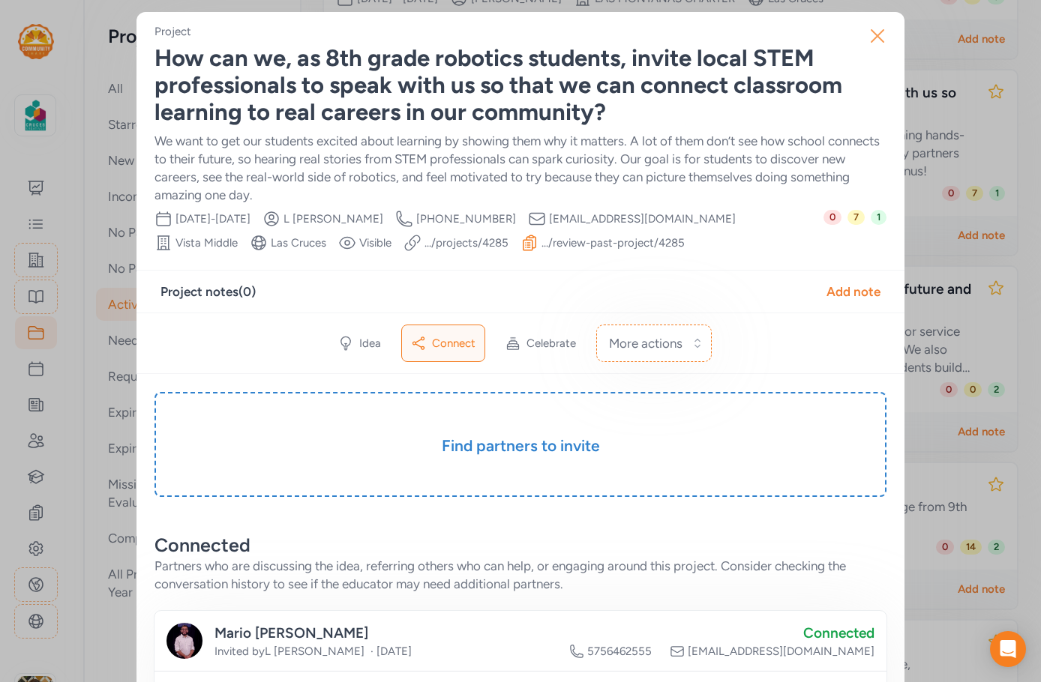
click at [880, 40] on icon "button" at bounding box center [877, 36] width 24 height 24
